Goal: Use online tool/utility

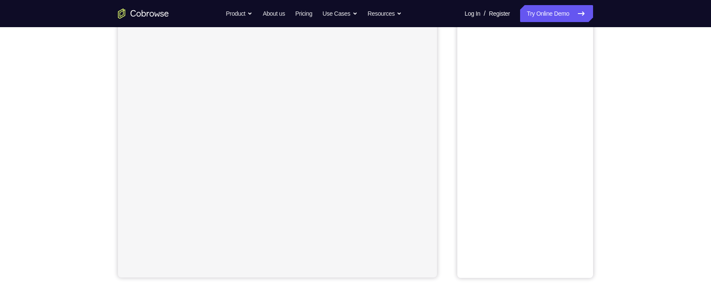
scroll to position [61, 0]
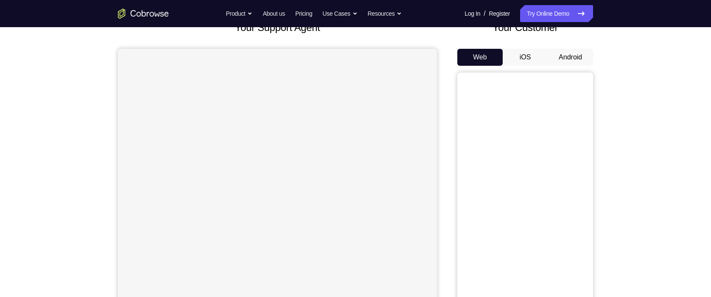
click at [533, 53] on button "Android" at bounding box center [569, 57] width 45 height 17
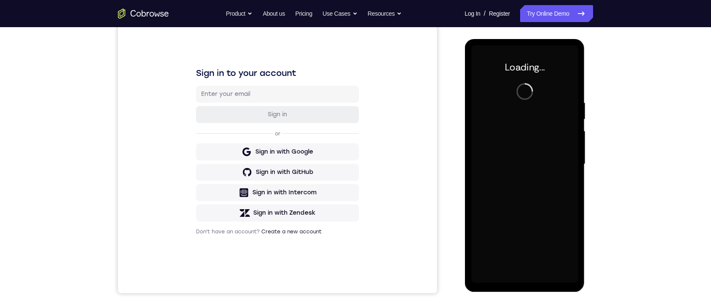
scroll to position [0, 0]
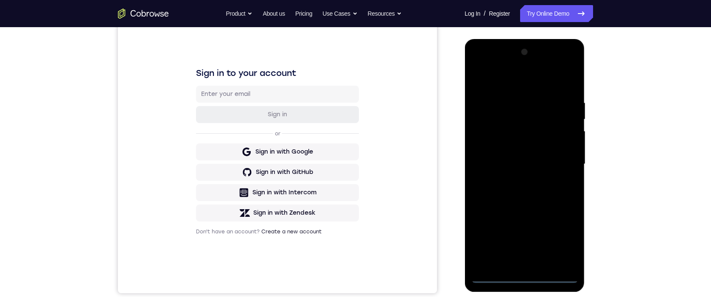
click at [520, 213] on div at bounding box center [524, 163] width 107 height 237
click at [533, 213] on div at bounding box center [524, 163] width 107 height 237
click at [505, 76] on div at bounding box center [524, 163] width 107 height 237
click at [486, 135] on div at bounding box center [524, 163] width 107 height 237
click at [495, 156] on div at bounding box center [524, 163] width 107 height 237
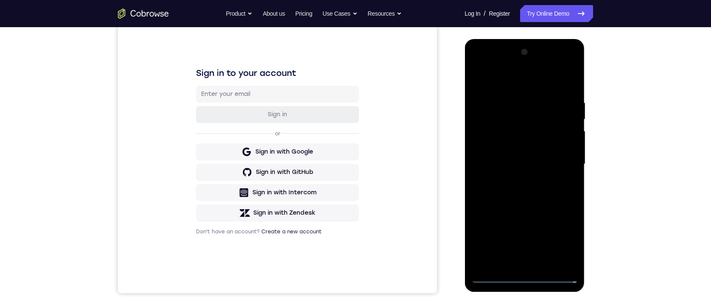
click at [494, 160] on div at bounding box center [524, 163] width 107 height 237
click at [488, 128] on div at bounding box center [524, 163] width 107 height 237
click at [495, 148] on div at bounding box center [524, 163] width 107 height 237
click at [532, 167] on div at bounding box center [524, 163] width 107 height 237
drag, startPoint x: 494, startPoint y: 83, endPoint x: 583, endPoint y: 96, distance: 90.0
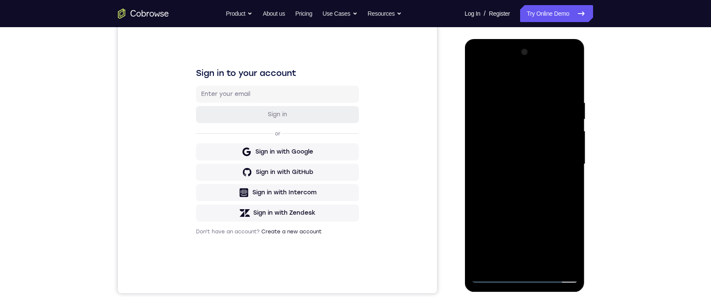
click at [533, 94] on html "Online web based iOS Simulators and Android Emulators. Run iPhone, iPad, Mobile…" at bounding box center [524, 166] width 121 height 254
click at [521, 193] on div at bounding box center [524, 163] width 107 height 237
click at [519, 202] on div at bounding box center [524, 163] width 107 height 237
click at [519, 139] on div at bounding box center [524, 163] width 107 height 237
drag, startPoint x: 508, startPoint y: 200, endPoint x: 522, endPoint y: 153, distance: 48.3
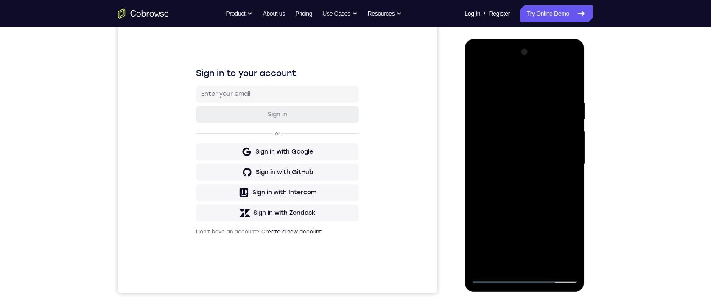
click at [522, 153] on div at bounding box center [524, 163] width 107 height 237
click at [518, 213] on div at bounding box center [524, 163] width 107 height 237
click at [511, 137] on div at bounding box center [524, 163] width 107 height 237
click at [505, 144] on div at bounding box center [524, 163] width 107 height 237
click at [533, 181] on div at bounding box center [524, 163] width 107 height 237
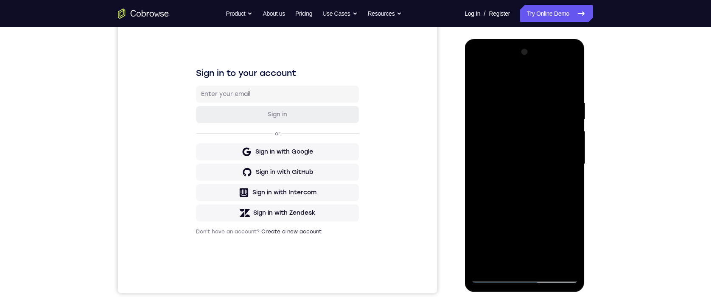
drag, startPoint x: 526, startPoint y: 195, endPoint x: 536, endPoint y: 166, distance: 31.5
click at [533, 166] on div at bounding box center [524, 163] width 107 height 237
drag, startPoint x: 510, startPoint y: 184, endPoint x: 524, endPoint y: 153, distance: 34.4
click at [520, 154] on div at bounding box center [524, 163] width 107 height 237
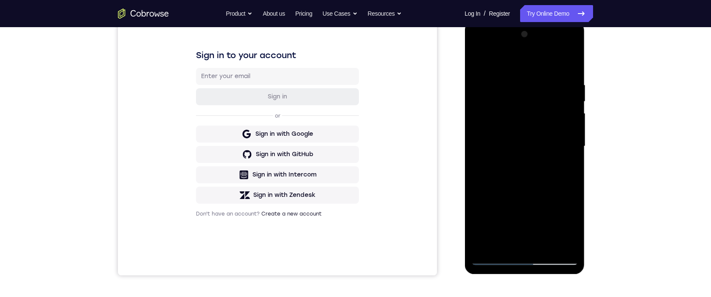
drag, startPoint x: 534, startPoint y: 185, endPoint x: 562, endPoint y: 92, distance: 97.0
click at [533, 91] on div at bounding box center [524, 146] width 107 height 237
drag, startPoint x: 510, startPoint y: 151, endPoint x: 523, endPoint y: 95, distance: 56.7
click at [523, 94] on div at bounding box center [524, 146] width 107 height 237
drag, startPoint x: 528, startPoint y: 166, endPoint x: 532, endPoint y: 114, distance: 52.7
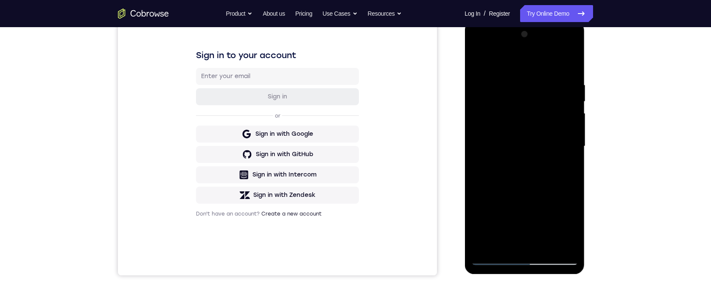
click at [532, 113] on div at bounding box center [524, 146] width 107 height 237
drag, startPoint x: 517, startPoint y: 179, endPoint x: 519, endPoint y: 113, distance: 65.8
click at [519, 109] on div at bounding box center [524, 146] width 107 height 237
drag, startPoint x: 510, startPoint y: 192, endPoint x: 528, endPoint y: 120, distance: 73.5
click at [528, 120] on div at bounding box center [524, 146] width 107 height 237
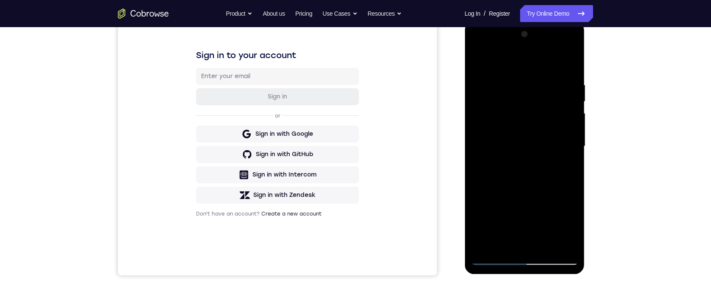
drag, startPoint x: 504, startPoint y: 183, endPoint x: 522, endPoint y: 116, distance: 69.7
click at [522, 113] on div at bounding box center [524, 146] width 107 height 237
drag, startPoint x: 510, startPoint y: 179, endPoint x: 525, endPoint y: 106, distance: 73.9
click at [525, 102] on div at bounding box center [524, 146] width 107 height 237
drag, startPoint x: 512, startPoint y: 186, endPoint x: 524, endPoint y: 137, distance: 49.7
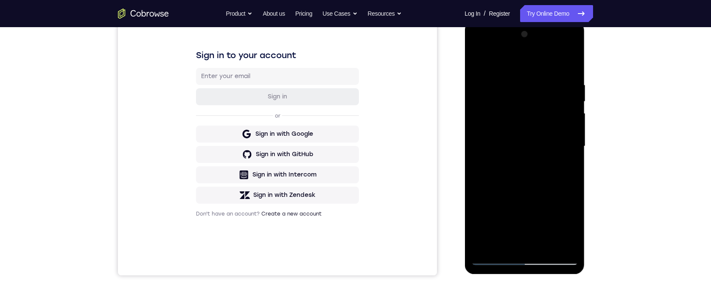
click at [524, 140] on div at bounding box center [524, 146] width 107 height 237
drag, startPoint x: 500, startPoint y: 144, endPoint x: 518, endPoint y: 102, distance: 45.8
click at [518, 101] on div at bounding box center [524, 146] width 107 height 237
drag, startPoint x: 510, startPoint y: 176, endPoint x: 531, endPoint y: 102, distance: 77.1
click at [531, 102] on div at bounding box center [524, 146] width 107 height 237
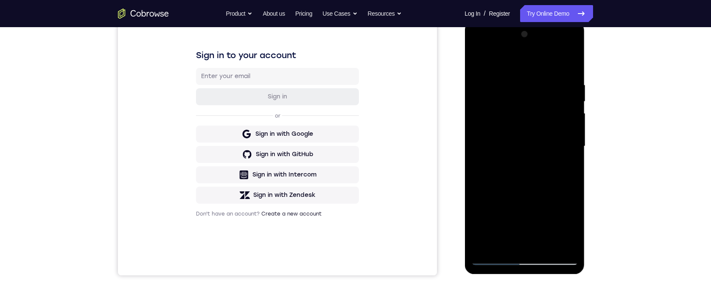
drag, startPoint x: 513, startPoint y: 188, endPoint x: 521, endPoint y: 148, distance: 40.7
click at [521, 148] on div at bounding box center [524, 146] width 107 height 237
drag, startPoint x: 508, startPoint y: 170, endPoint x: 528, endPoint y: 110, distance: 63.6
click at [527, 109] on div at bounding box center [524, 146] width 107 height 237
drag, startPoint x: 511, startPoint y: 204, endPoint x: 528, endPoint y: 106, distance: 99.8
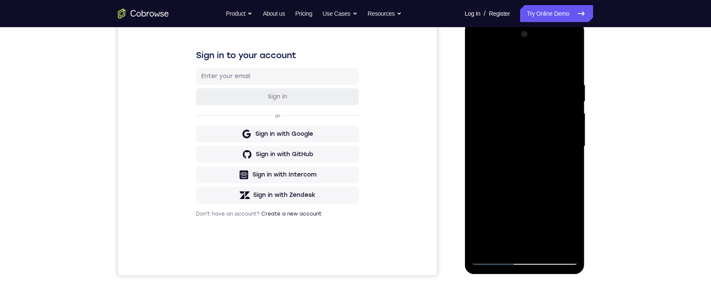
click at [528, 105] on div at bounding box center [524, 146] width 107 height 237
drag, startPoint x: 522, startPoint y: 177, endPoint x: 541, endPoint y: 100, distance: 79.0
click at [533, 100] on div at bounding box center [524, 146] width 107 height 237
click at [533, 47] on div at bounding box center [524, 146] width 107 height 237
click at [486, 43] on div at bounding box center [524, 146] width 107 height 237
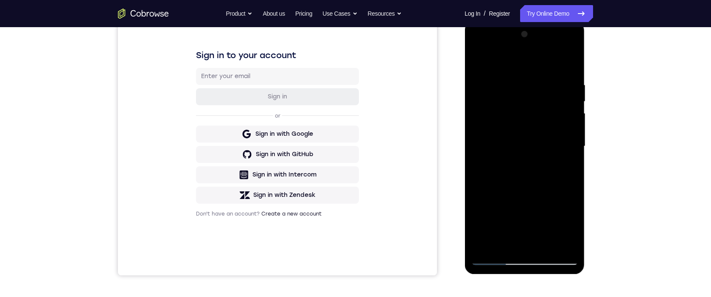
click at [533, 138] on div at bounding box center [524, 146] width 107 height 237
click at [515, 161] on div at bounding box center [524, 146] width 107 height 237
click at [506, 135] on div at bounding box center [524, 146] width 107 height 237
click at [508, 126] on div at bounding box center [524, 146] width 107 height 237
click at [516, 144] on div at bounding box center [524, 146] width 107 height 237
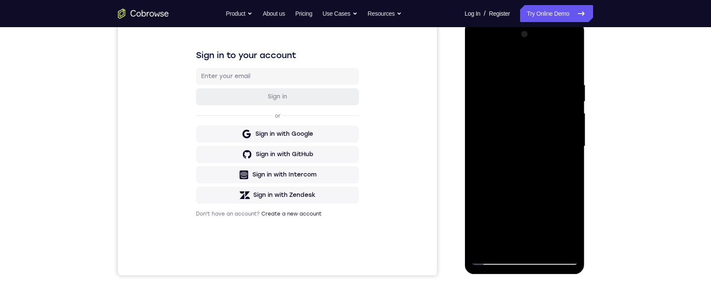
click at [499, 174] on div at bounding box center [524, 146] width 107 height 237
drag, startPoint x: 522, startPoint y: 172, endPoint x: 537, endPoint y: 137, distance: 37.8
click at [533, 137] on div at bounding box center [524, 146] width 107 height 237
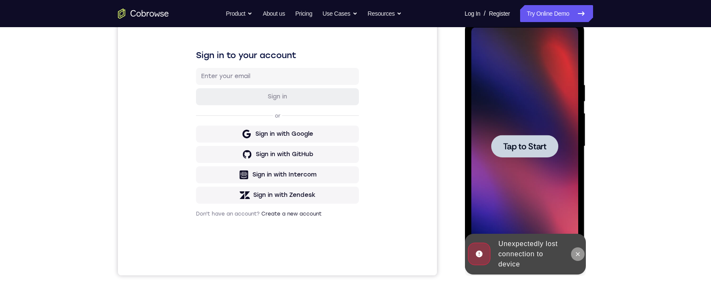
click at [533, 213] on icon at bounding box center [577, 254] width 7 height 7
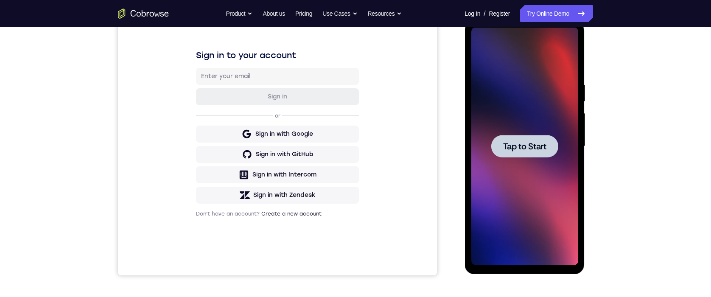
click at [520, 142] on span "Tap to Start" at bounding box center [523, 146] width 43 height 8
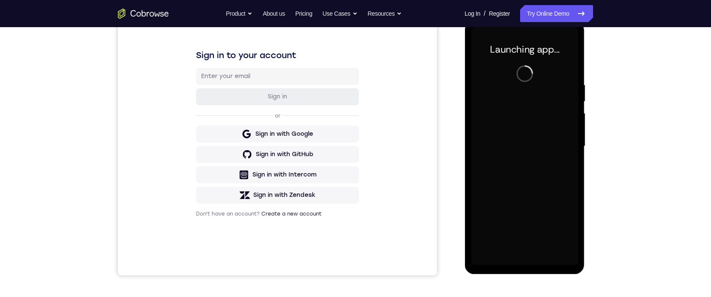
scroll to position [106, 0]
